Goal: Task Accomplishment & Management: Complete application form

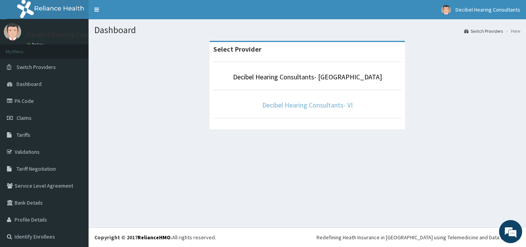
click at [314, 105] on link "Decibel Hearing Consultants- VI" at bounding box center [307, 104] width 90 height 9
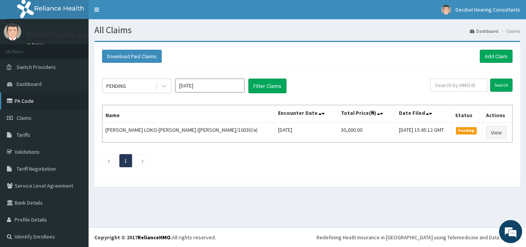
click at [29, 96] on link "PA Code" at bounding box center [44, 100] width 89 height 17
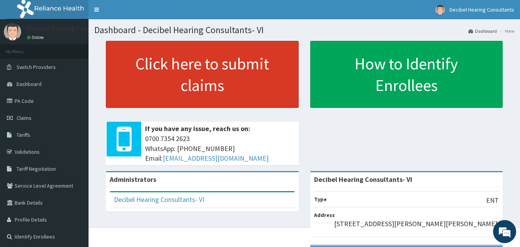
click at [226, 79] on link "Click here to submit claims" at bounding box center [202, 74] width 193 height 67
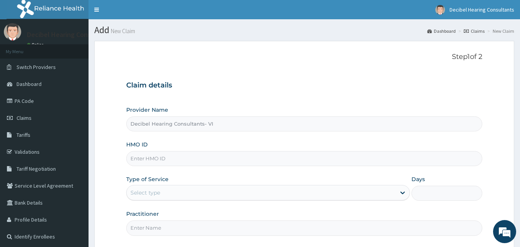
click at [164, 157] on input "HMO ID" at bounding box center [304, 158] width 356 height 15
paste input "AVH/1572803"
type input "AVH/1572803"
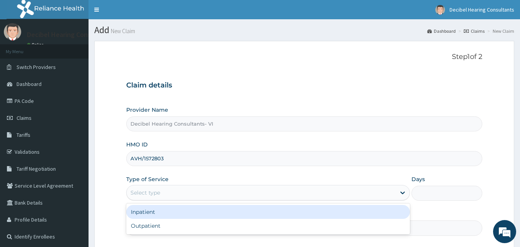
click at [175, 194] on div "Select type" at bounding box center [261, 192] width 269 height 12
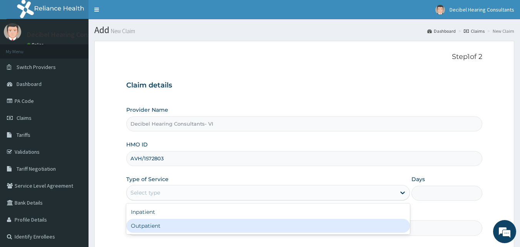
click at [165, 231] on div "Outpatient" at bounding box center [268, 226] width 284 height 14
type input "1"
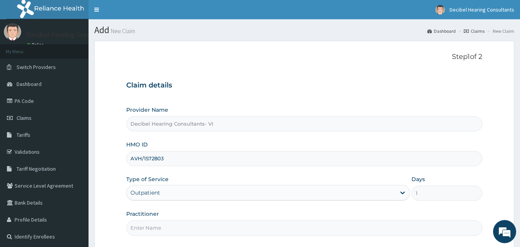
click at [152, 228] on input "Practitioner" at bounding box center [304, 227] width 356 height 15
type input "d"
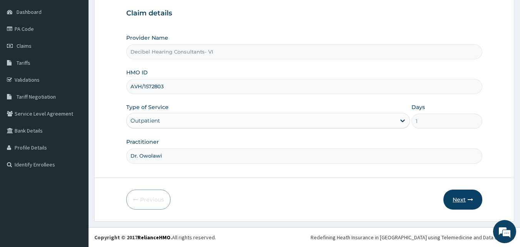
type input "Dr. Owolawi"
click at [456, 195] on button "Next" at bounding box center [462, 199] width 39 height 20
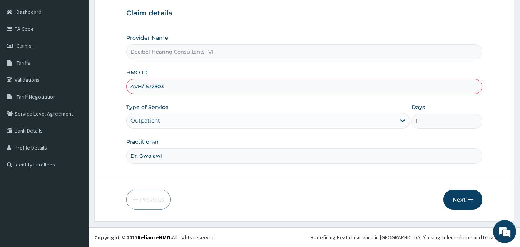
click at [212, 87] on input "AVH/1572803" at bounding box center [304, 86] width 356 height 15
type input "A"
click at [189, 81] on input "HMO ID" at bounding box center [304, 86] width 356 height 15
paste input "SFL/10162/A"
type input "SFL/10162/A"
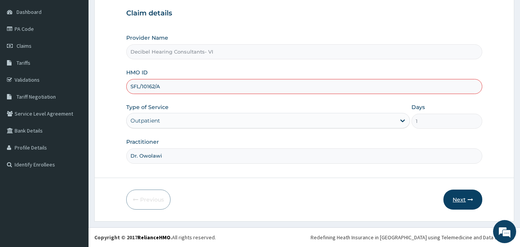
click at [463, 196] on button "Next" at bounding box center [462, 199] width 39 height 20
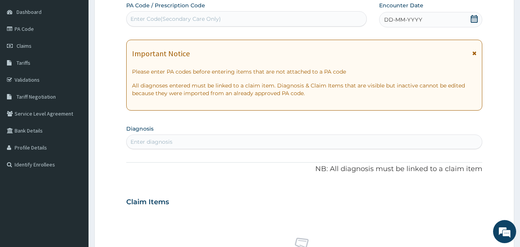
click at [224, 19] on div "Enter Code(Secondary Care Only)" at bounding box center [247, 19] width 240 height 12
click at [241, 21] on div "Enter Code(Secondary Care Only)" at bounding box center [247, 19] width 240 height 12
paste input "PA/CF47B1"
type input "PA/CF47B1"
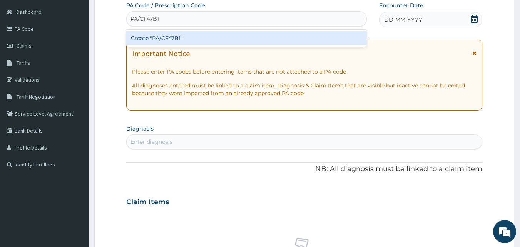
click at [240, 36] on div "Create "PA/CF47B1"" at bounding box center [246, 38] width 241 height 14
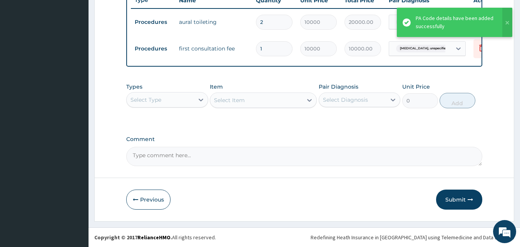
scroll to position [304, 0]
click at [455, 195] on button "Submit" at bounding box center [459, 199] width 46 height 20
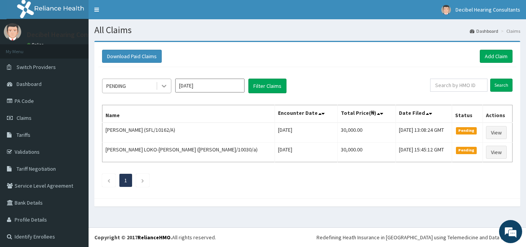
click at [169, 84] on div at bounding box center [164, 86] width 14 height 14
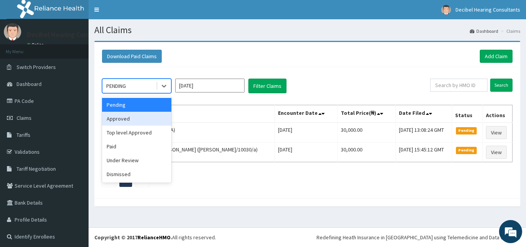
click at [149, 124] on div "Approved" at bounding box center [136, 119] width 69 height 14
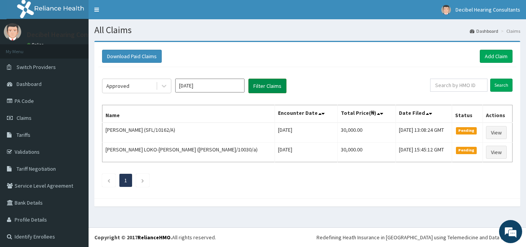
click at [281, 86] on button "Filter Claims" at bounding box center [267, 86] width 38 height 15
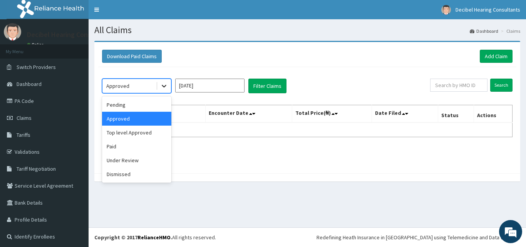
click at [167, 89] on icon at bounding box center [164, 86] width 8 height 8
click at [153, 133] on div "Top level Approved" at bounding box center [136, 132] width 69 height 14
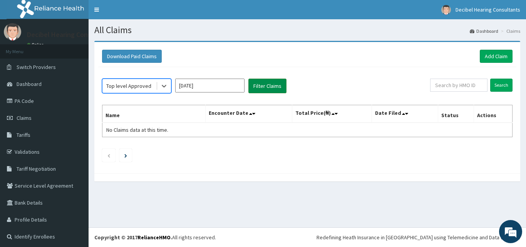
click at [273, 85] on button "Filter Claims" at bounding box center [267, 86] width 38 height 15
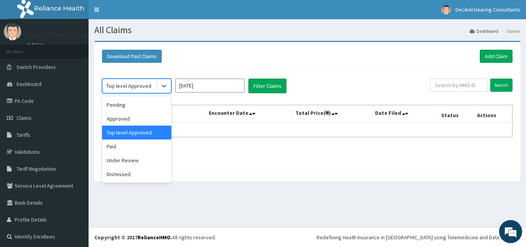
click at [147, 87] on div "Top level Approved" at bounding box center [128, 86] width 45 height 8
click at [149, 147] on div "Paid" at bounding box center [136, 146] width 69 height 14
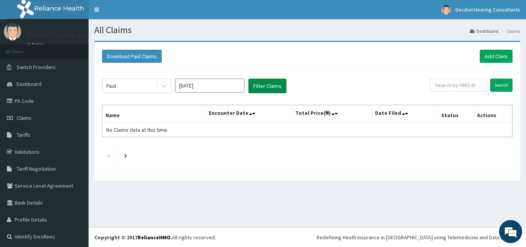
click at [256, 91] on button "Filter Claims" at bounding box center [267, 86] width 38 height 15
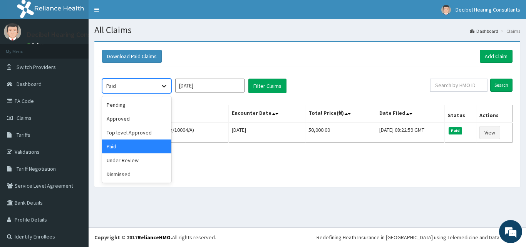
click at [164, 87] on icon at bounding box center [164, 86] width 5 height 3
click at [147, 102] on div "Pending" at bounding box center [136, 105] width 69 height 14
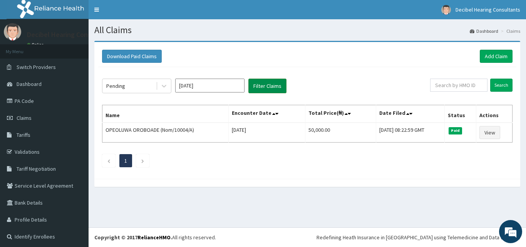
click at [266, 84] on button "Filter Claims" at bounding box center [267, 86] width 38 height 15
